Goal: Task Accomplishment & Management: Use online tool/utility

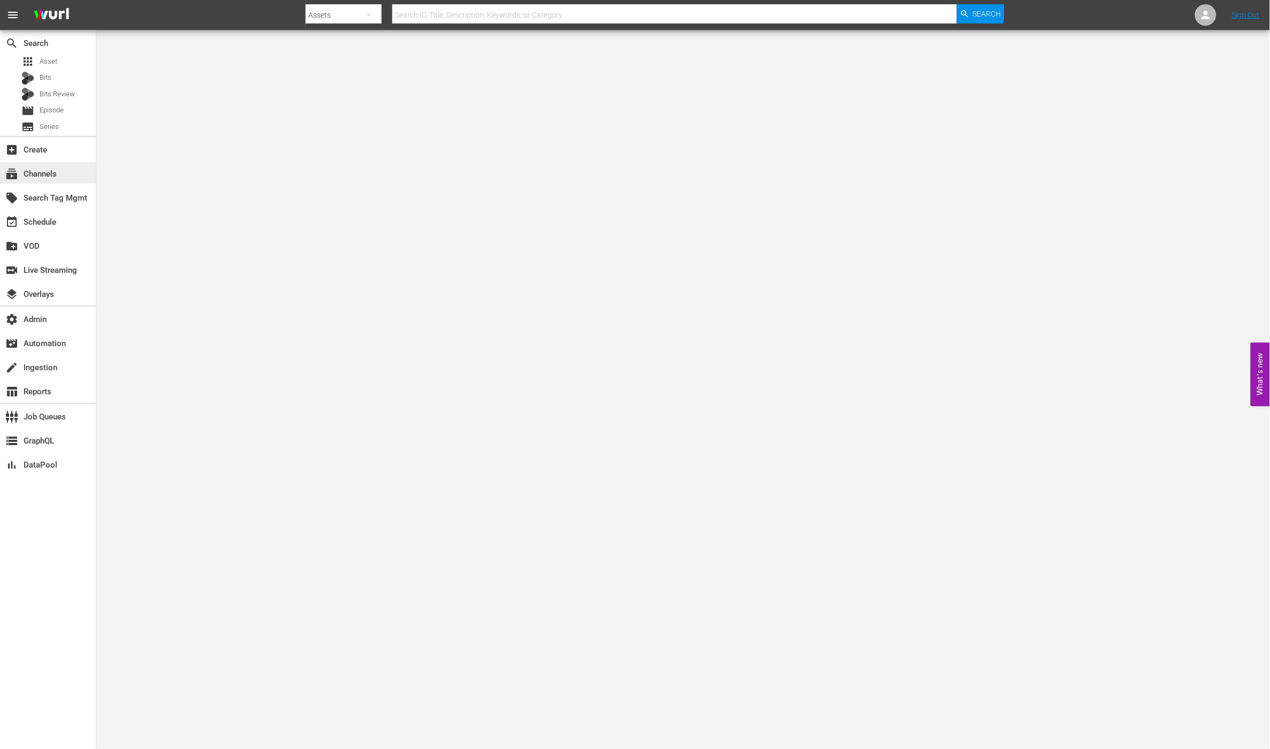
click at [62, 168] on div "subscriptions Channels" at bounding box center [48, 172] width 96 height 21
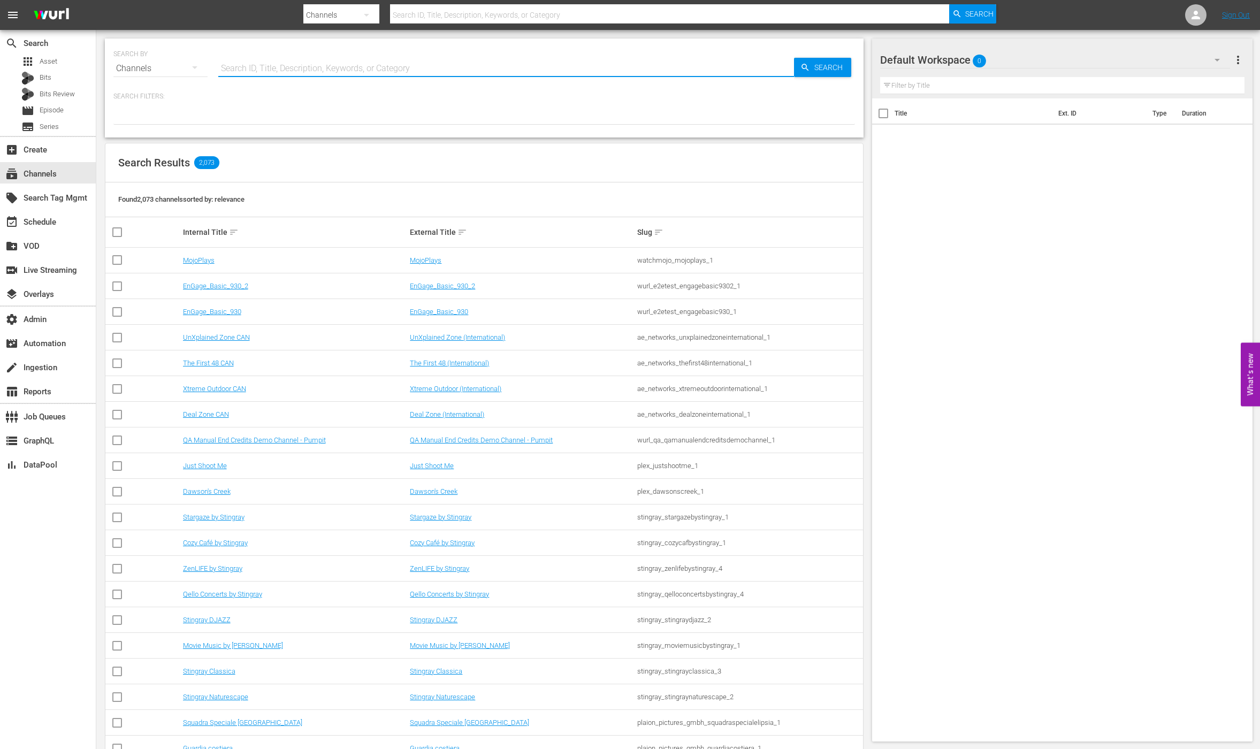
click at [299, 75] on input "text" at bounding box center [506, 69] width 576 height 26
type input "todo"
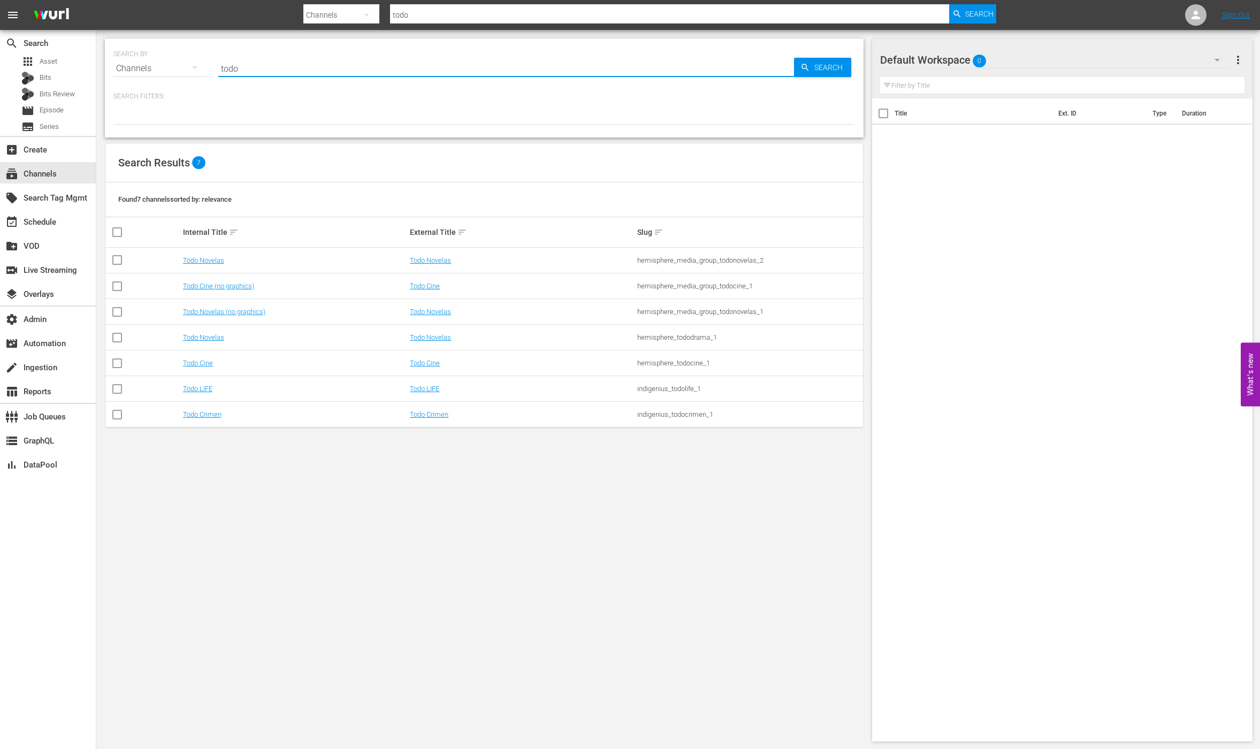
type input "todo"
drag, startPoint x: 476, startPoint y: 536, endPoint x: 467, endPoint y: 525, distance: 13.6
click at [475, 535] on div "SEARCH BY Search By Channels Search ID, Title, Description, Keywords, or Catego…" at bounding box center [484, 390] width 776 height 720
click at [421, 261] on link "Todo Novelas" at bounding box center [430, 260] width 41 height 8
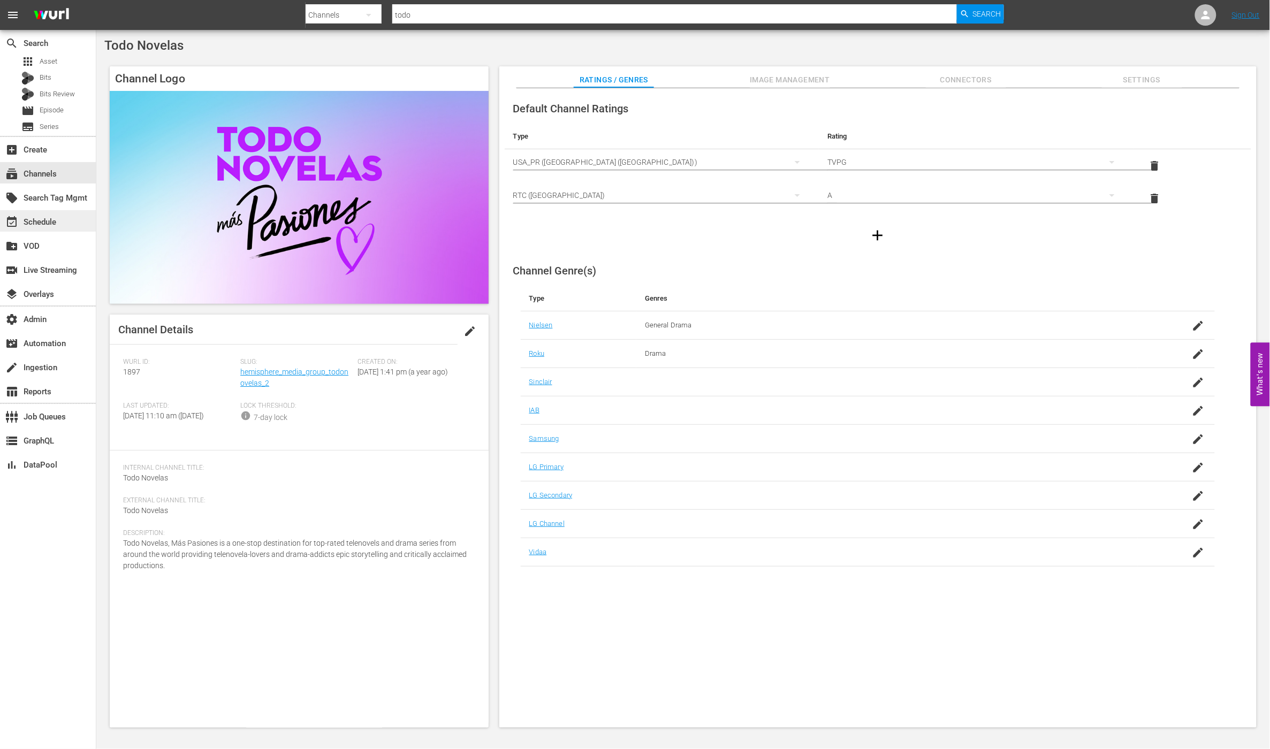
click at [65, 221] on div "event_available Schedule" at bounding box center [48, 220] width 96 height 21
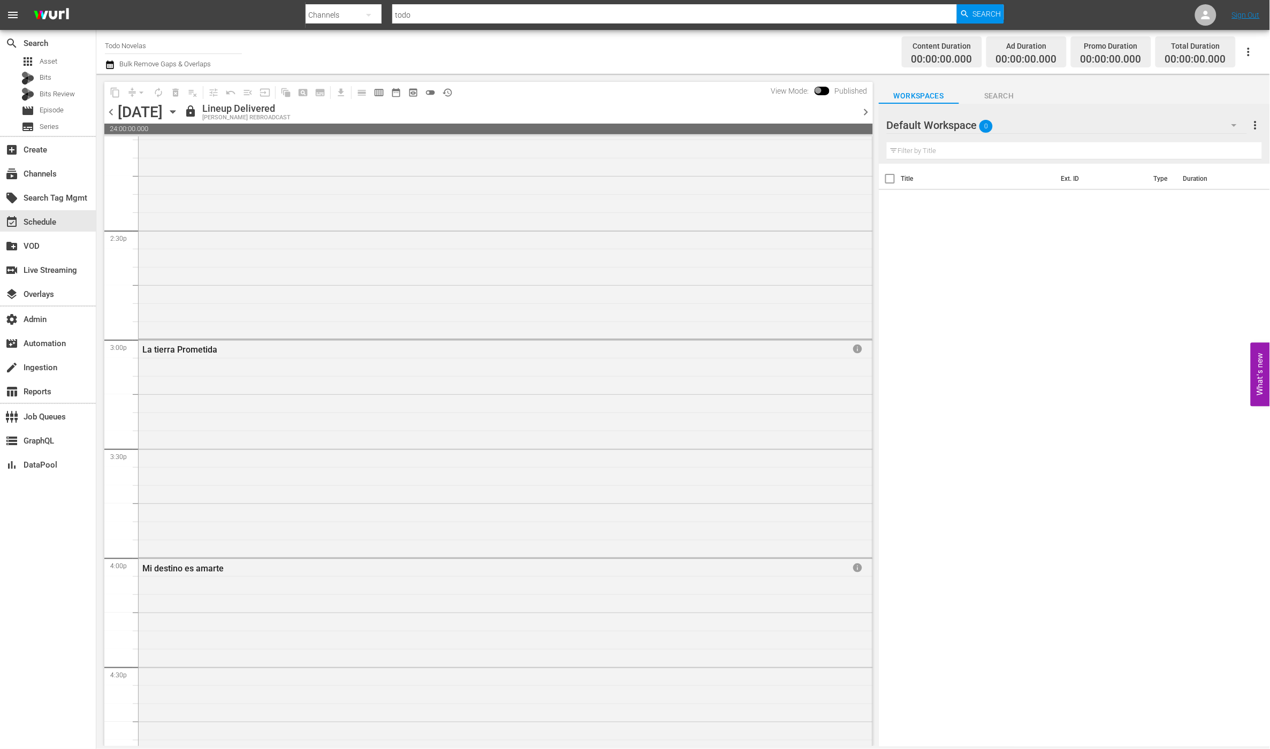
scroll to position [4629, 0]
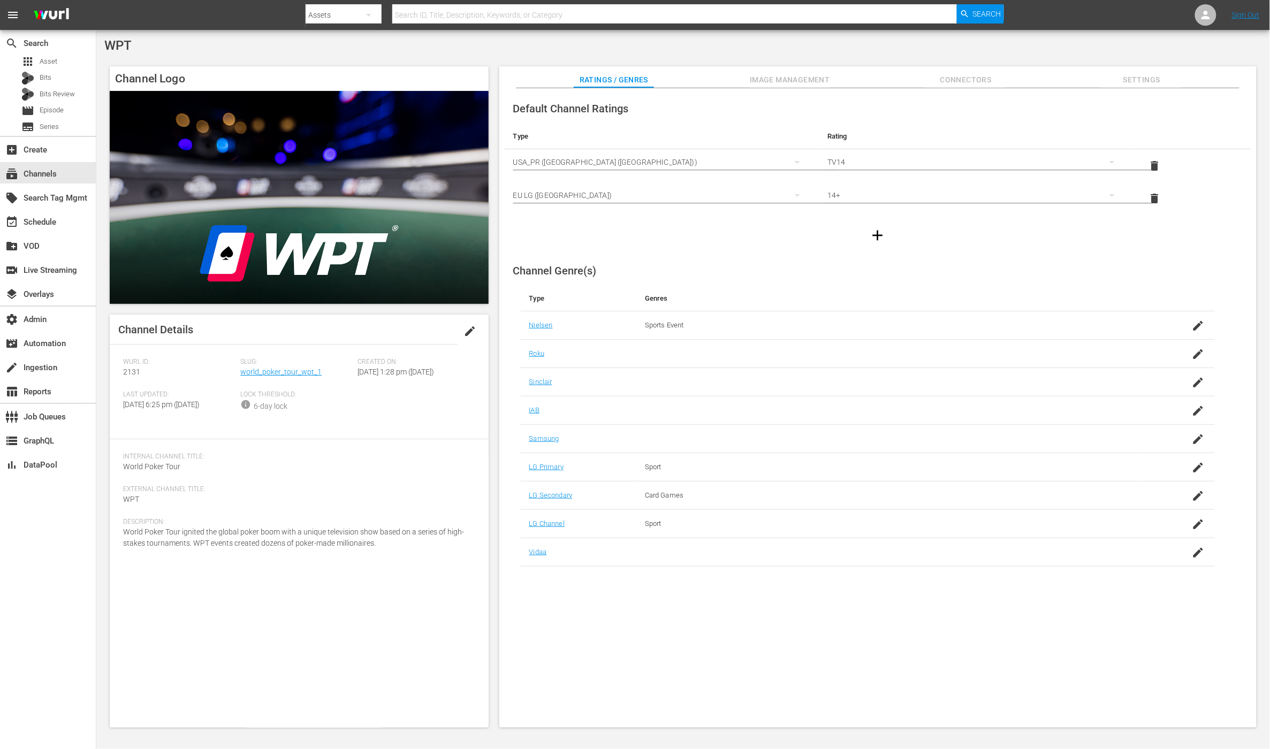
click at [58, 233] on div "create_new_folder VOD" at bounding box center [48, 245] width 96 height 24
click at [56, 224] on div "event_available Schedule" at bounding box center [30, 221] width 60 height 10
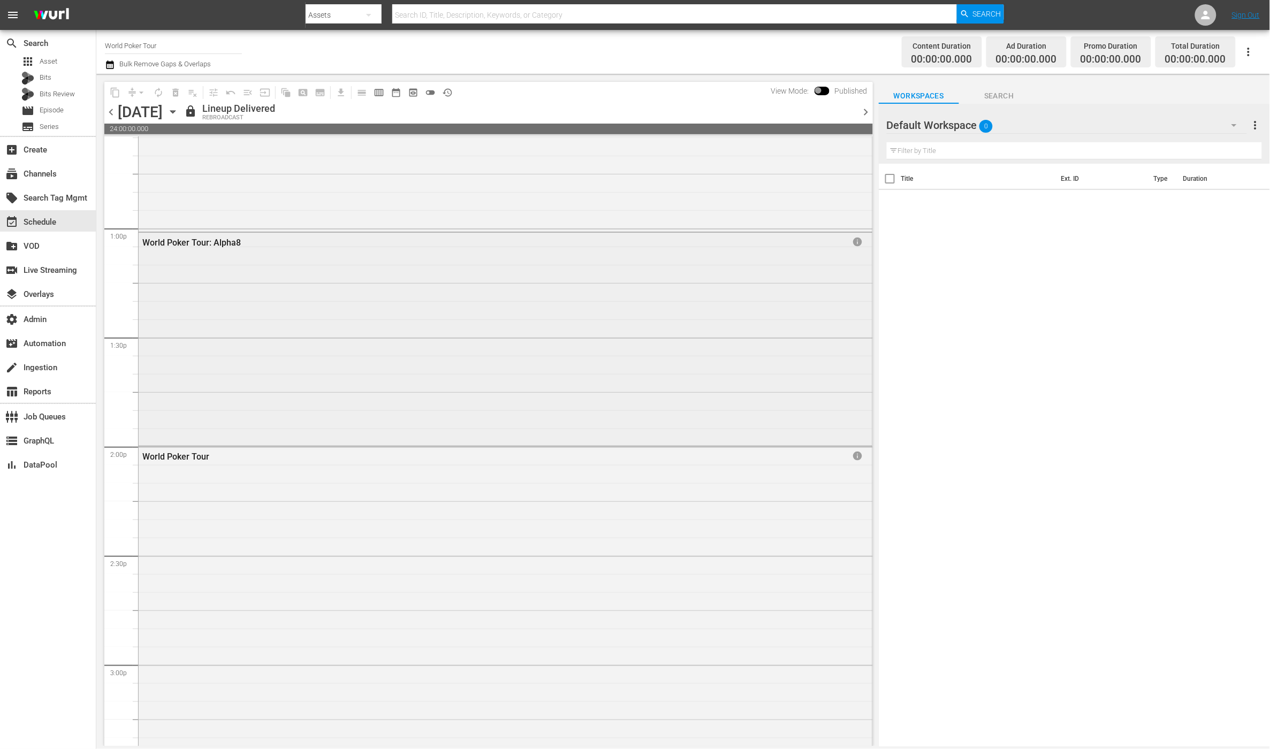
scroll to position [2775, 0]
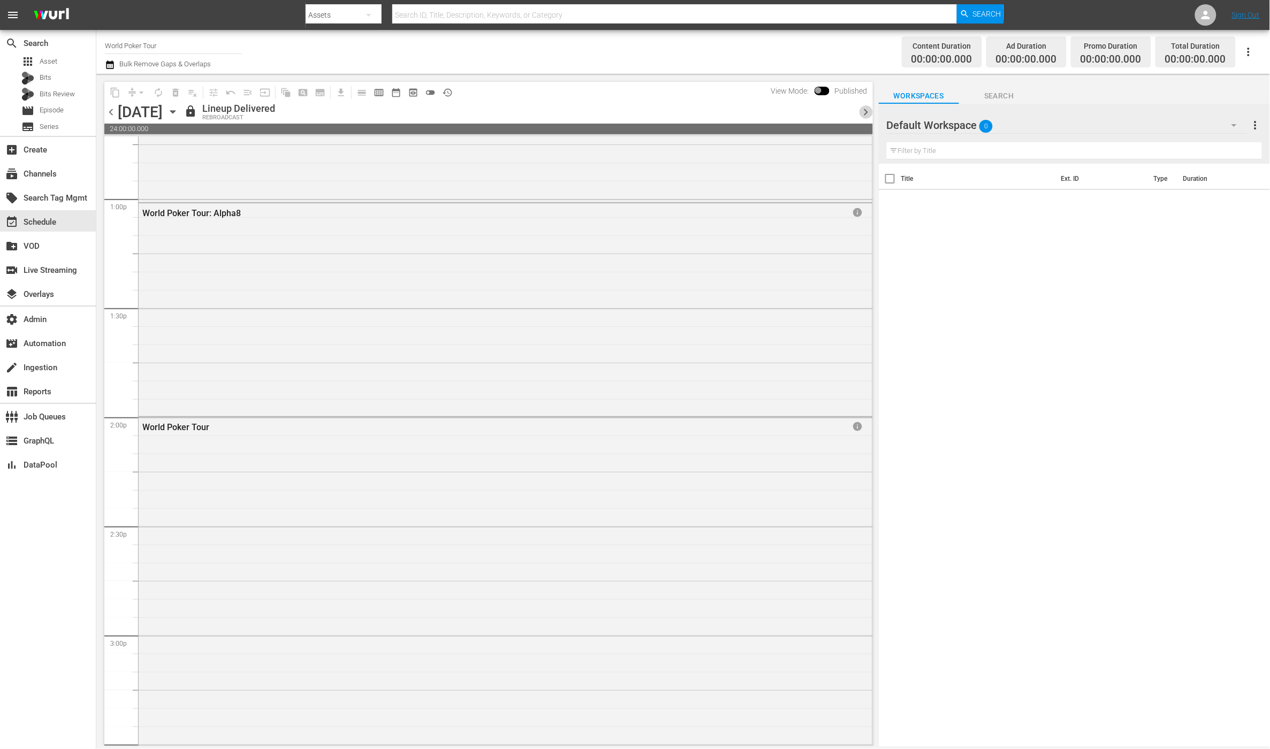
click at [868, 112] on span "chevron_right" at bounding box center [865, 111] width 13 height 13
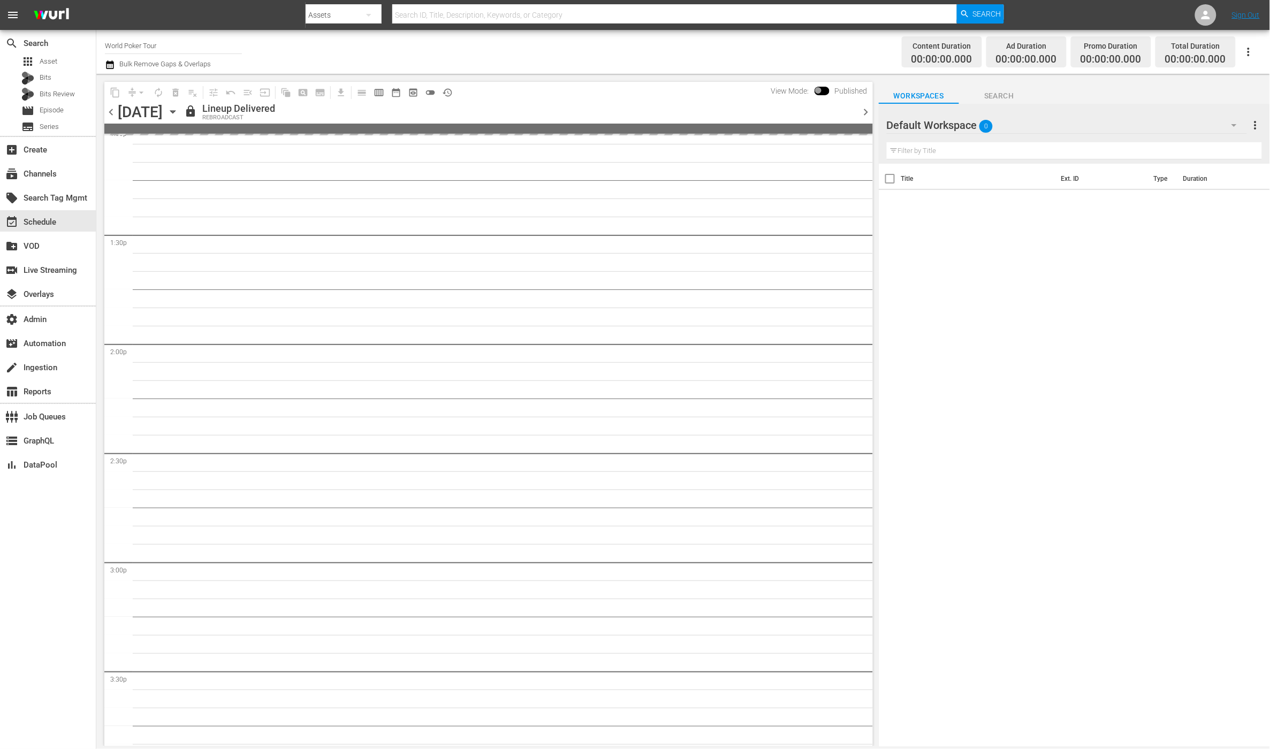
scroll to position [2702, 0]
